Goal: Answer question/provide support: Answer question/provide support

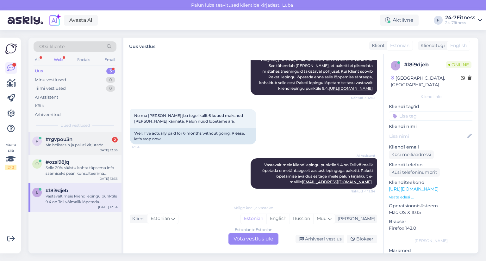
click at [61, 141] on span "#rgvpou3n" at bounding box center [59, 140] width 27 height 6
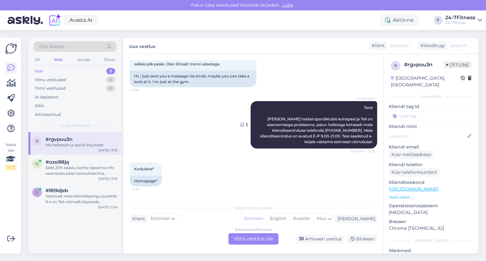
scroll to position [78, 0]
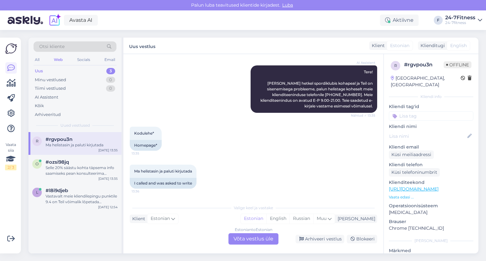
click at [257, 239] on div "Estonian to Estonian Võta vestlus üle" at bounding box center [253, 238] width 50 height 11
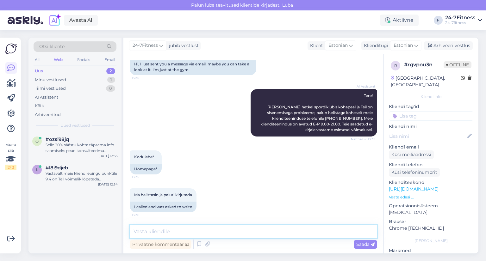
click at [211, 233] on textarea at bounding box center [253, 231] width 247 height 13
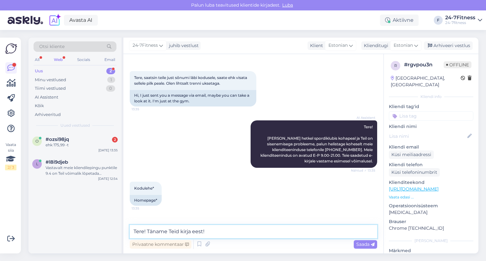
paste textarea "Millise spordiklubi ukse taga Te hetkel olete? Kas Teil on sisenemisega problee…"
type textarea "Tere! Täname Teid kirja eest! Millise spordiklubi ukse taga Te hetkel olete? Ka…"
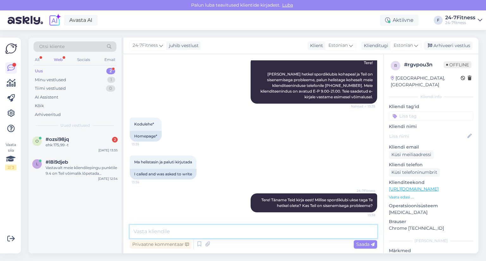
scroll to position [87, 0]
click at [63, 140] on span "#ozsi98jq" at bounding box center [57, 140] width 23 height 6
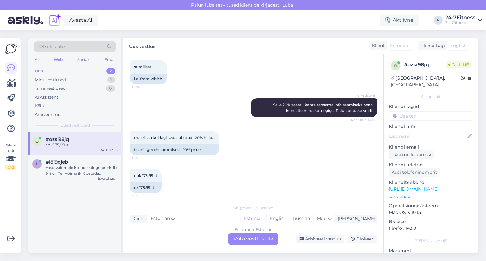
scroll to position [226, 0]
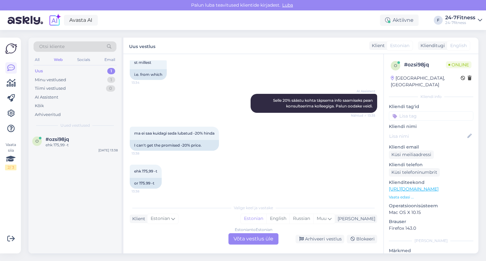
click at [57, 59] on div "Web" at bounding box center [58, 60] width 11 height 8
click at [57, 81] on div "Minu vestlused" at bounding box center [50, 80] width 31 height 6
click at [47, 71] on div "Uus 1" at bounding box center [75, 71] width 83 height 9
click at [53, 79] on div "Minu vestlused" at bounding box center [50, 80] width 31 height 6
click at [40, 71] on div "Uus" at bounding box center [39, 71] width 8 height 6
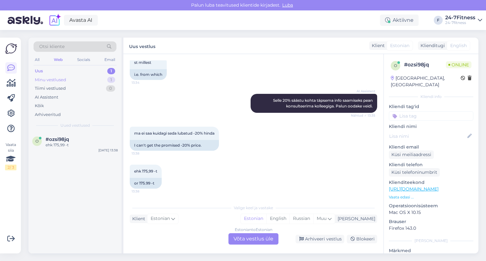
click at [46, 80] on div "Minu vestlused" at bounding box center [50, 80] width 31 height 6
click at [60, 60] on div "Web" at bounding box center [58, 60] width 11 height 8
click at [81, 59] on div "Socials" at bounding box center [84, 60] width 16 height 8
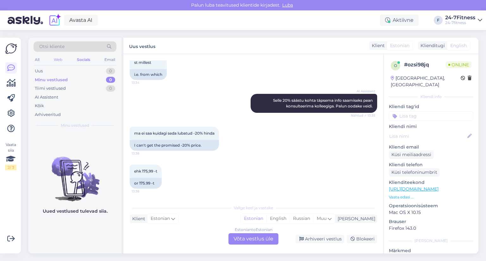
click at [58, 59] on div "Web" at bounding box center [58, 60] width 11 height 8
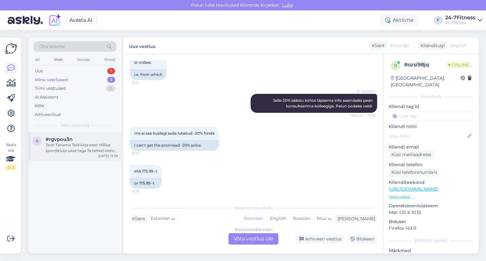
click at [60, 149] on div "Tere! Täname Teid kirja eest! Millise spordiklubi ukse taga Te hetkel olete? Ka…" at bounding box center [82, 147] width 72 height 11
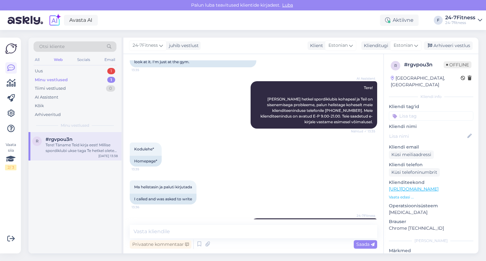
scroll to position [63, 0]
